Goal: Task Accomplishment & Management: Use online tool/utility

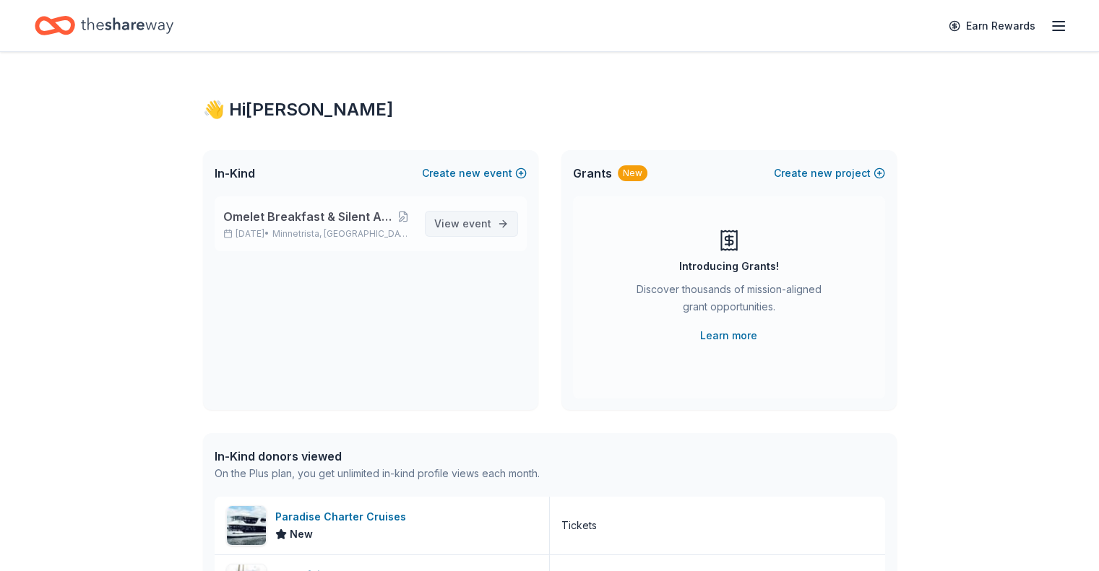
click at [445, 220] on span "View event" at bounding box center [462, 223] width 57 height 17
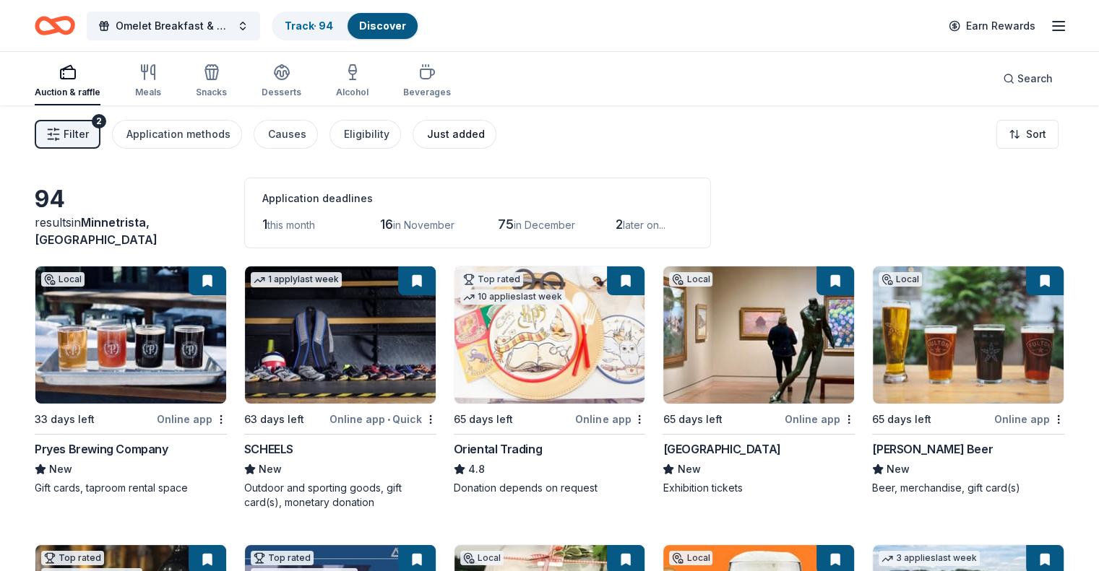
click at [472, 132] on div "Just added" at bounding box center [456, 134] width 58 height 17
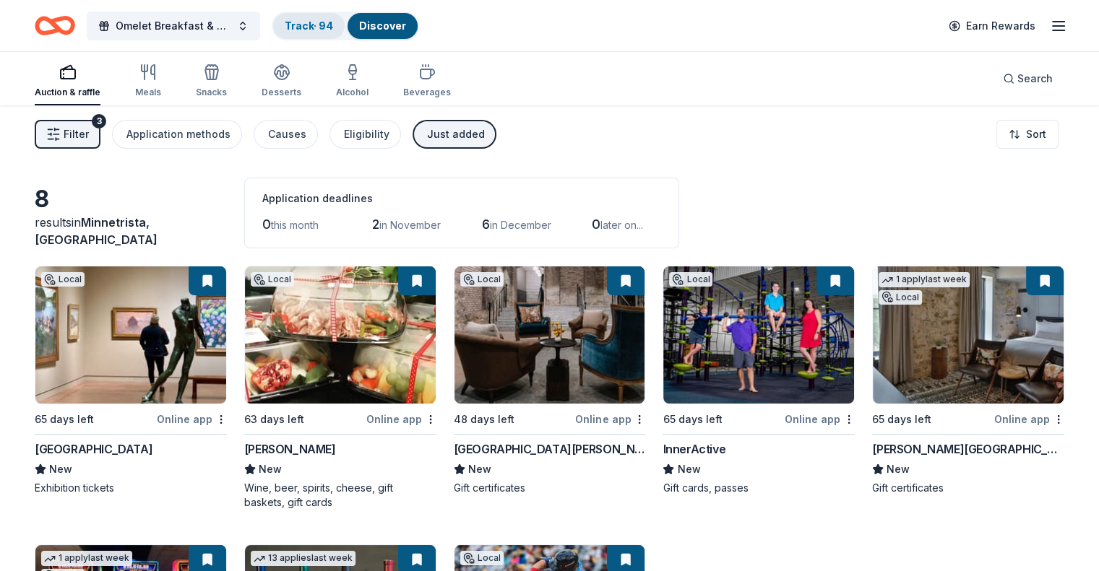
click at [345, 16] on div "Track · 94" at bounding box center [309, 26] width 72 height 26
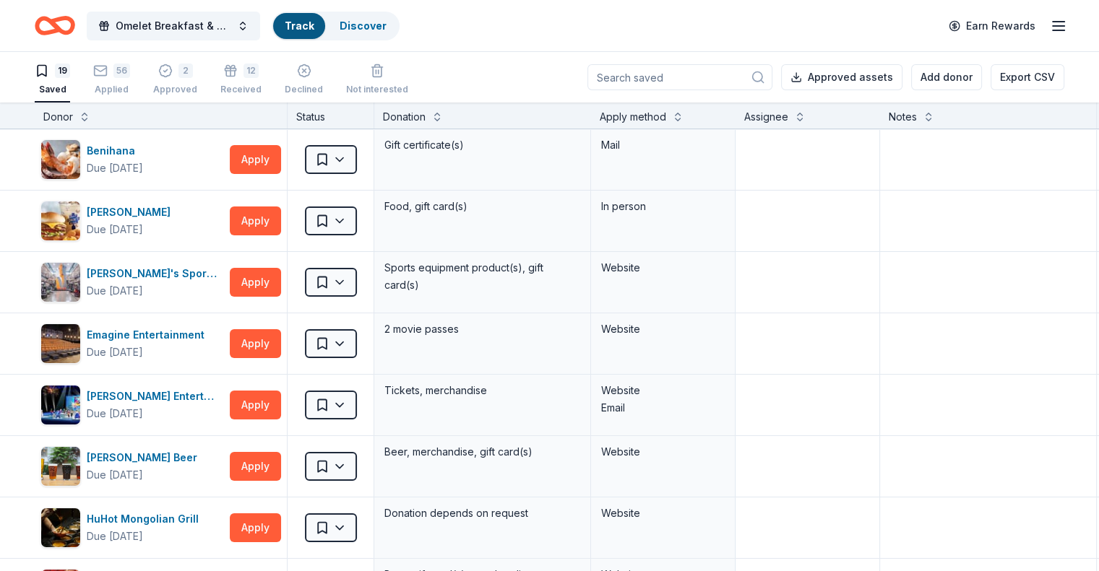
click at [325, 30] on div "Track" at bounding box center [299, 26] width 52 height 26
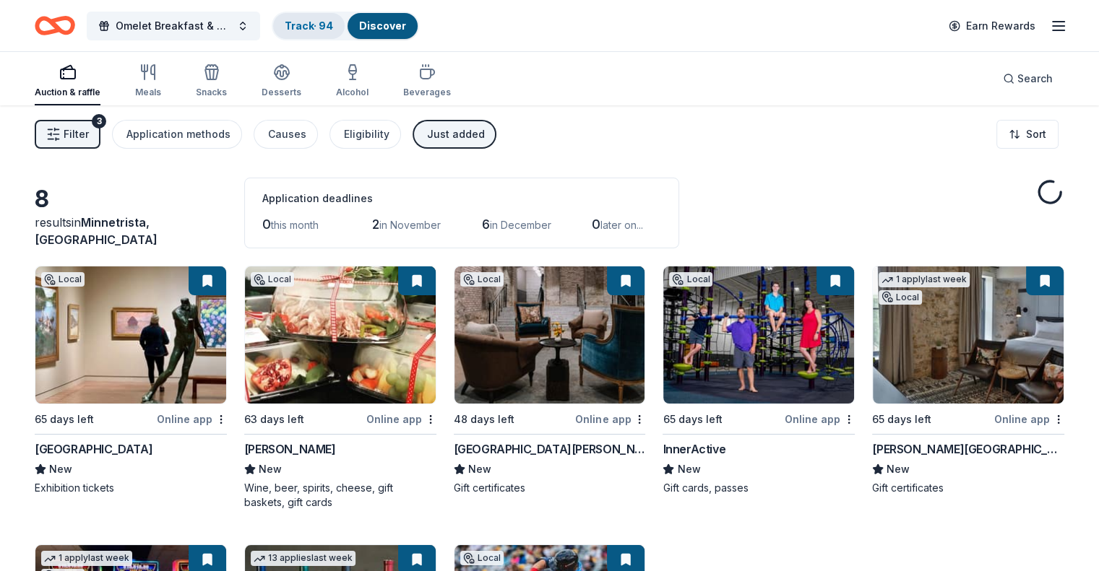
click at [328, 36] on div "Track · 94" at bounding box center [309, 26] width 72 height 26
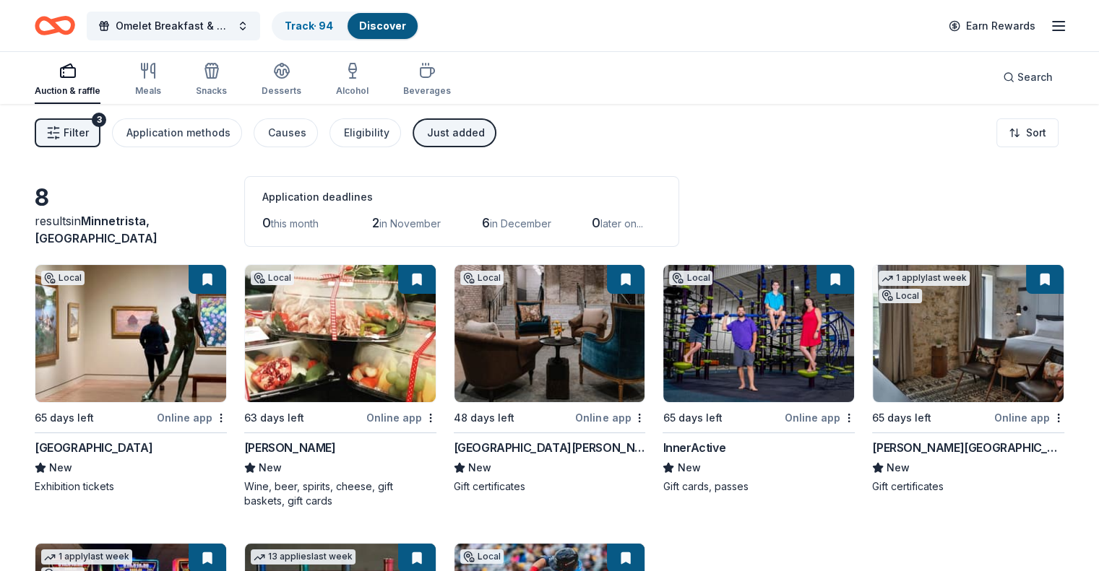
scroll to position [61, 0]
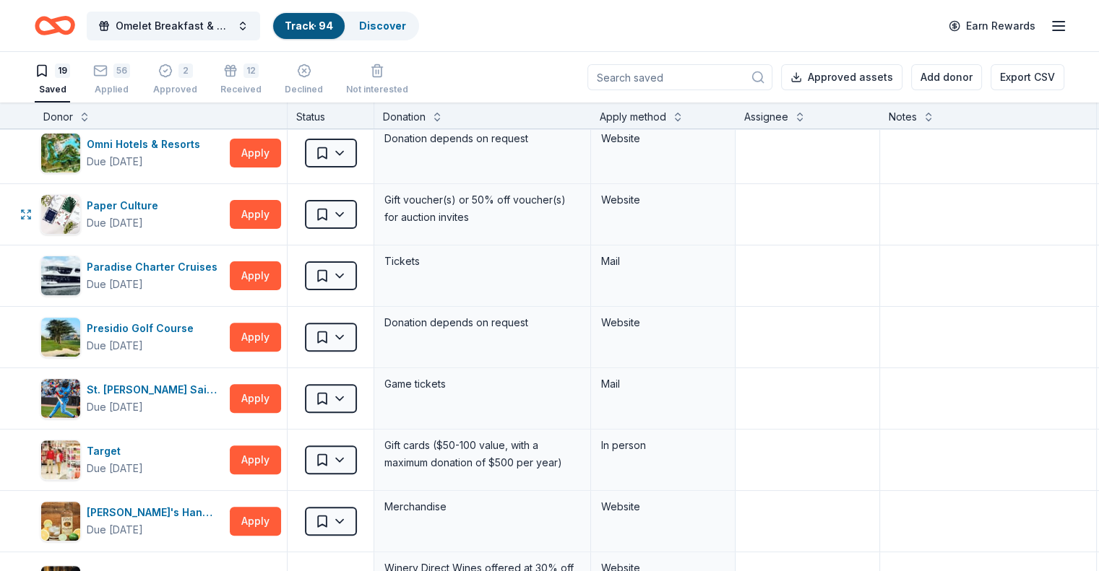
scroll to position [361, 0]
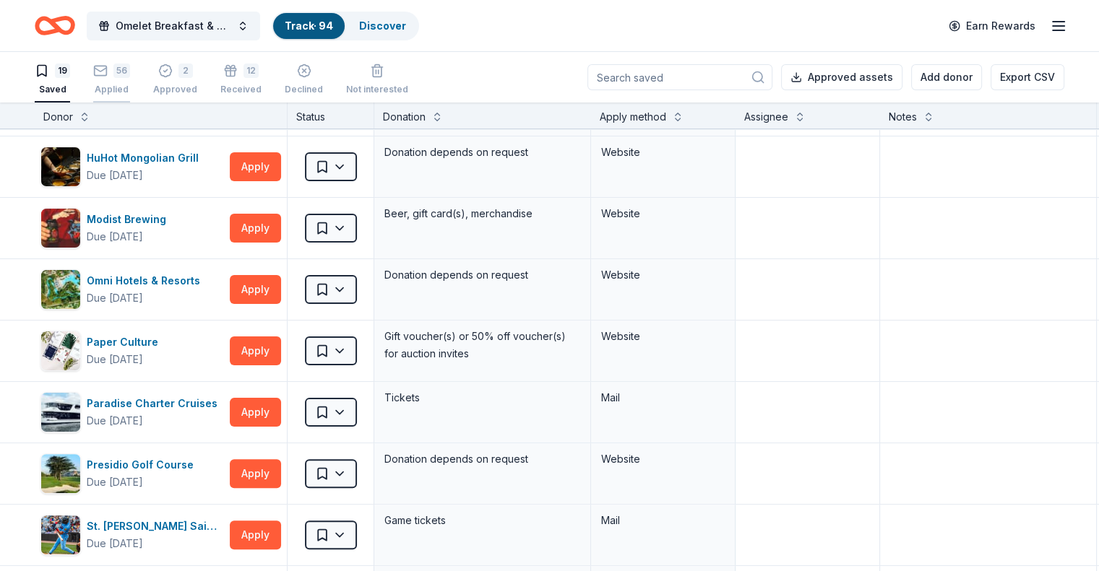
click at [129, 91] on div "Applied" at bounding box center [111, 90] width 37 height 12
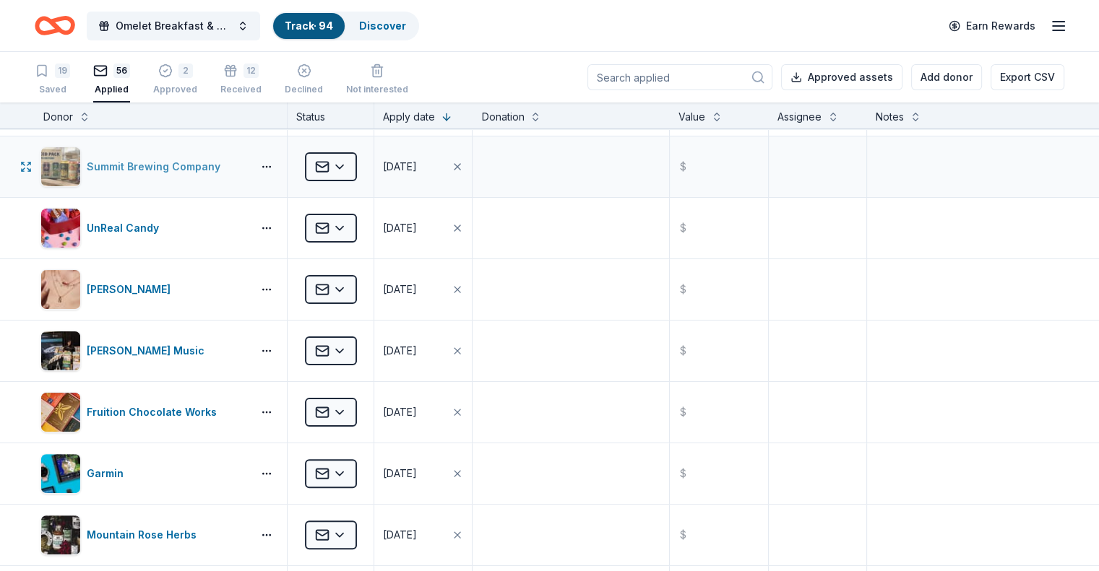
click at [168, 166] on div "Summit Brewing Company" at bounding box center [156, 166] width 139 height 17
